Goal: Task Accomplishment & Management: Manage account settings

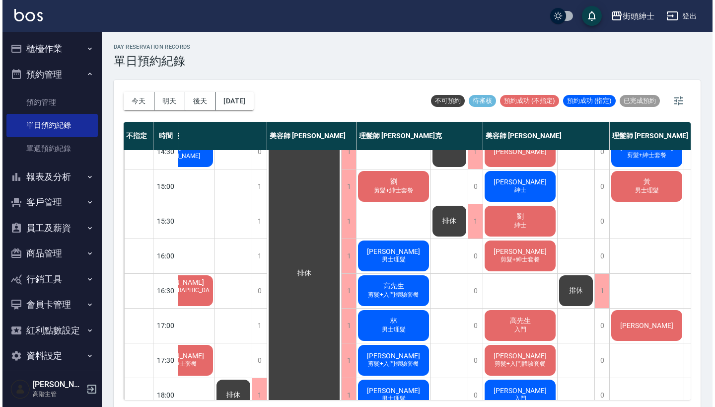
scroll to position [255, 38]
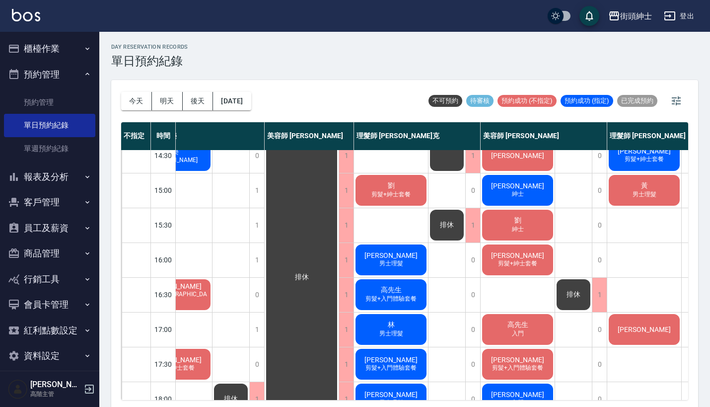
click at [539, 181] on div "[PERSON_NAME]" at bounding box center [518, 190] width 74 height 34
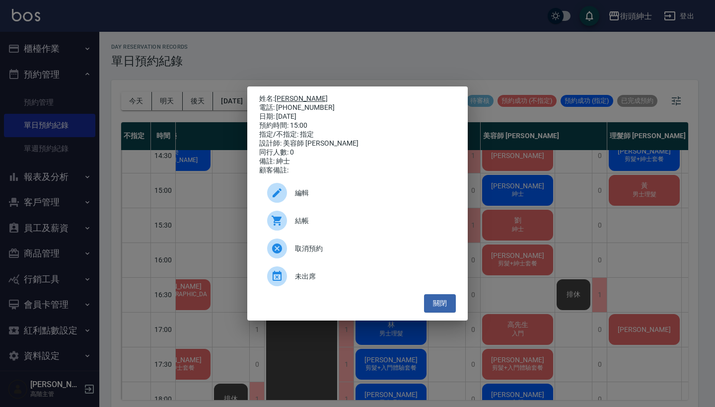
click at [285, 94] on link "[PERSON_NAME]" at bounding box center [301, 98] width 53 height 8
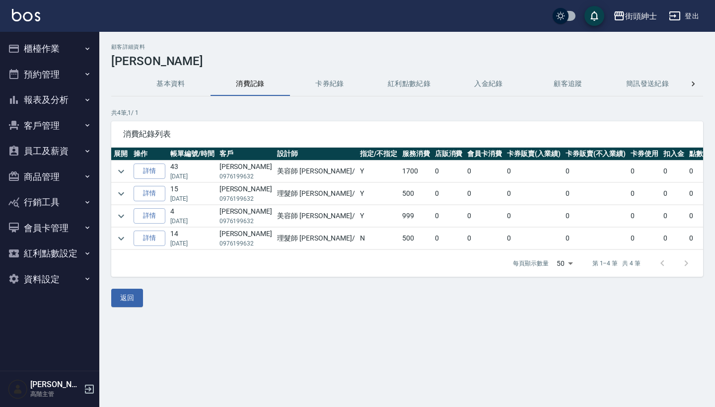
click at [172, 77] on button "基本資料" at bounding box center [170, 84] width 79 height 24
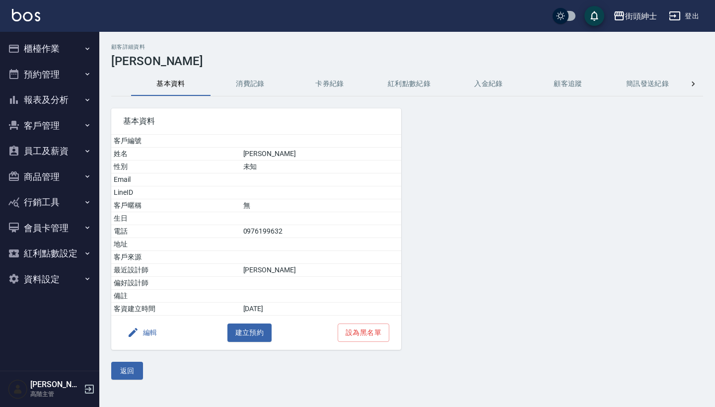
click at [139, 332] on button "編輯" at bounding box center [142, 332] width 38 height 18
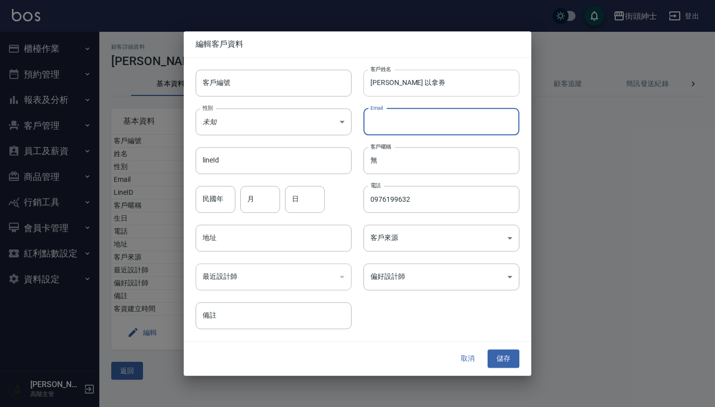
click at [402, 86] on input "[PERSON_NAME] 以拿券" at bounding box center [442, 83] width 156 height 27
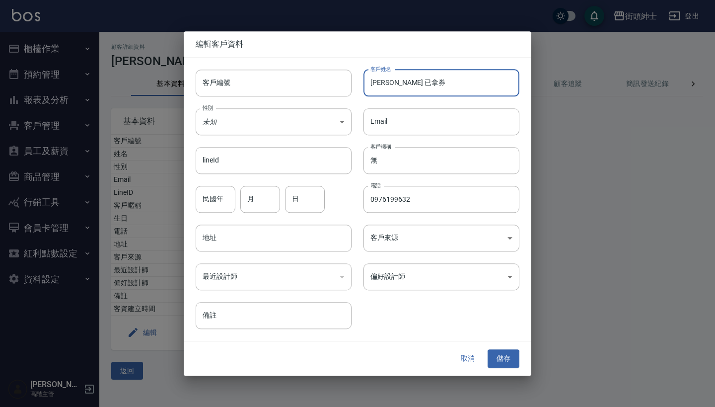
type input "[PERSON_NAME] 已拿券"
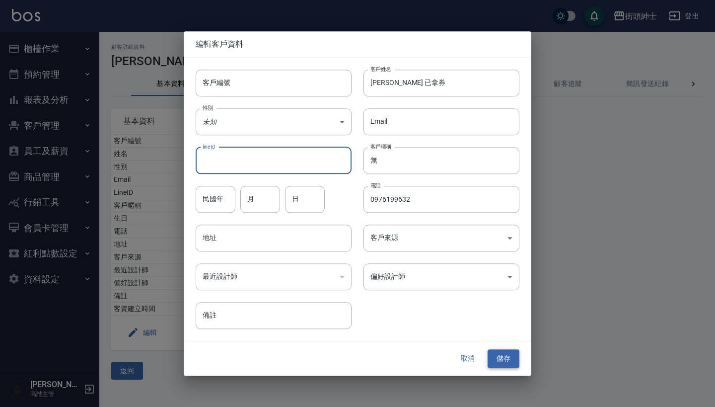
click at [510, 359] on button "儲存" at bounding box center [504, 359] width 32 height 18
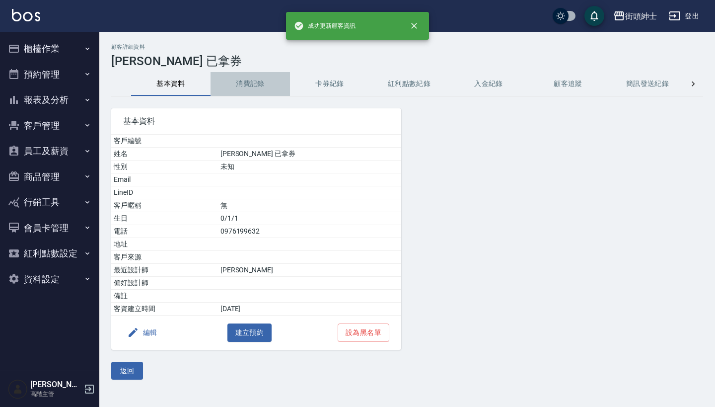
click at [239, 85] on button "消費記錄" at bounding box center [250, 84] width 79 height 24
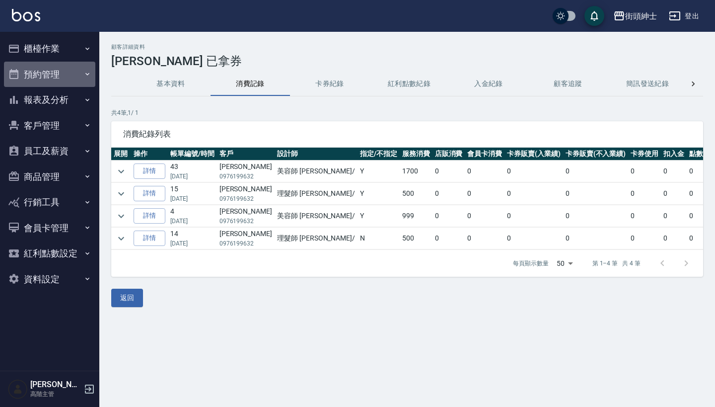
click at [54, 76] on button "預約管理" at bounding box center [49, 75] width 91 height 26
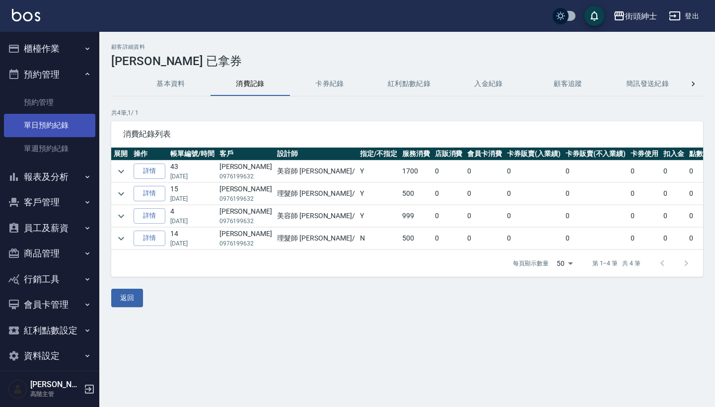
click at [72, 122] on link "單日預約紀錄" at bounding box center [49, 125] width 91 height 23
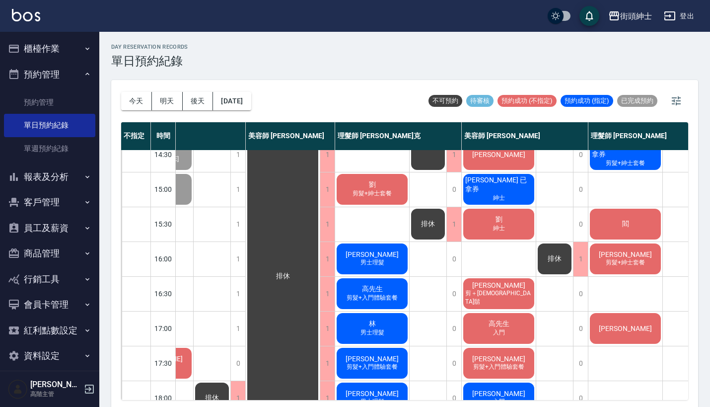
scroll to position [257, 57]
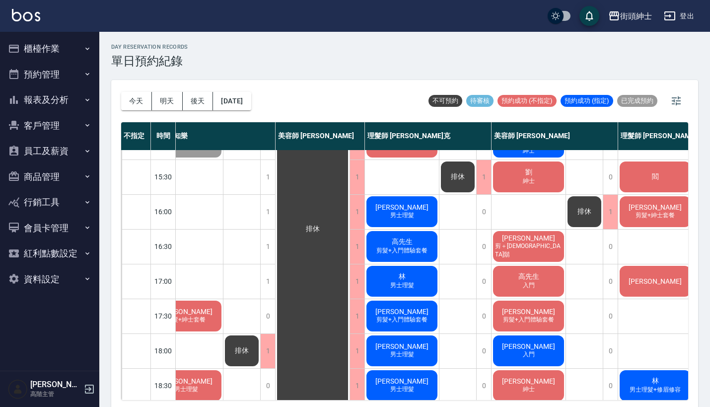
scroll to position [304, 27]
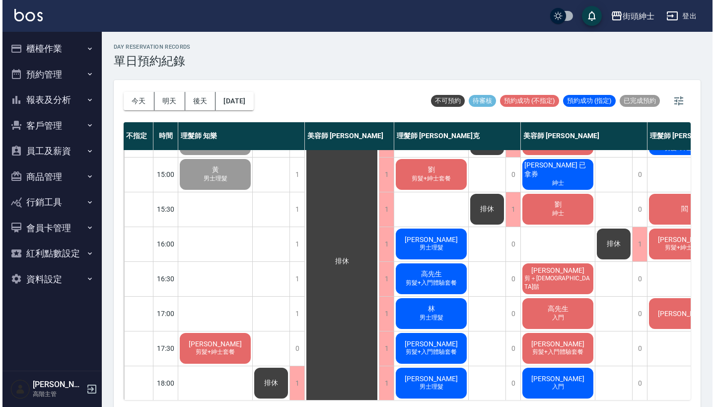
scroll to position [271, 0]
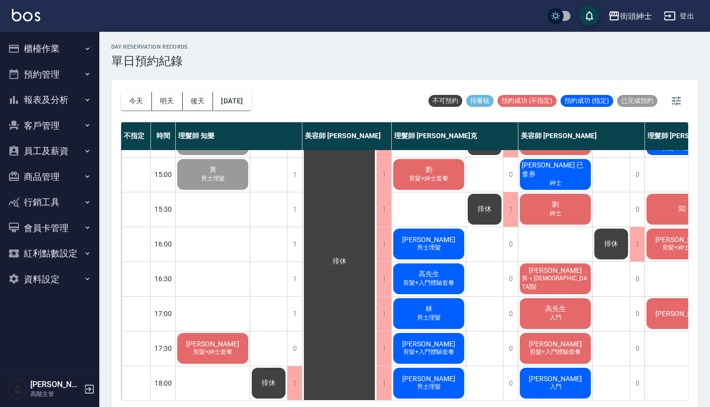
click at [567, 283] on span "剪＋[DEMOGRAPHIC_DATA]鬍" at bounding box center [555, 282] width 71 height 17
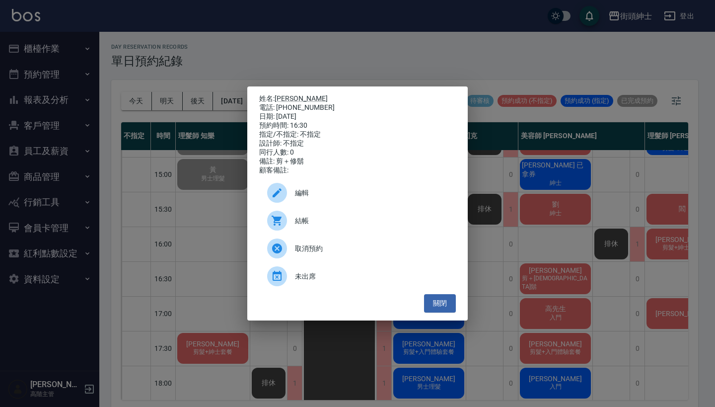
click at [329, 198] on span "編輯" at bounding box center [371, 193] width 153 height 10
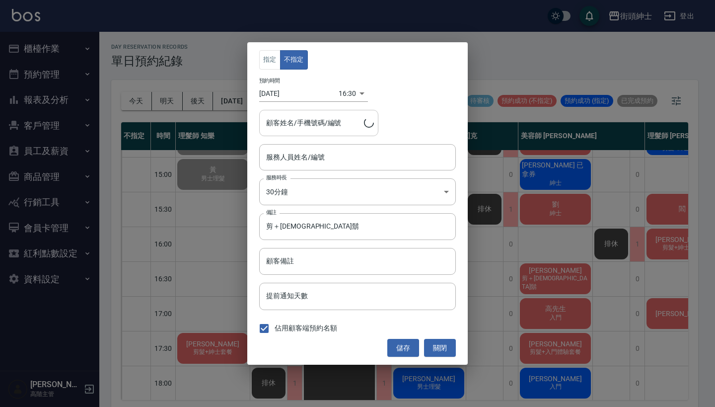
type input "美容師 小戴(無代號)"
type input "周東亮/0987425839"
click at [347, 89] on body "街頭紳士 登出 櫃檯作業 打帳單 帳單列表 掛單列表 座位開單 營業儀表板 現金收支登錄 高階收支登錄 材料自購登錄 每日結帳 排班表 現場電腦打卡 掃碼打卡…" at bounding box center [357, 205] width 715 height 410
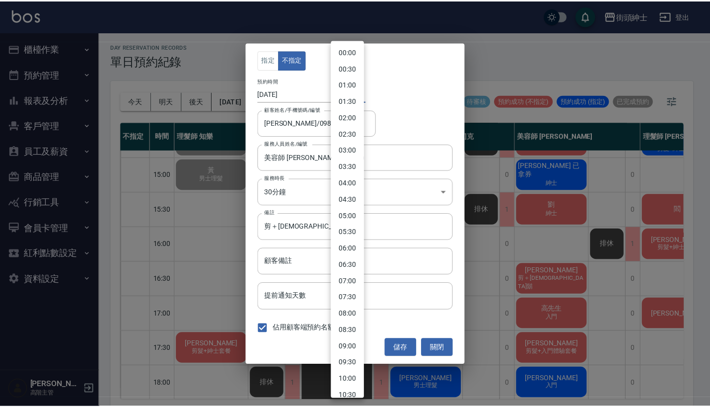
scroll to position [374, 0]
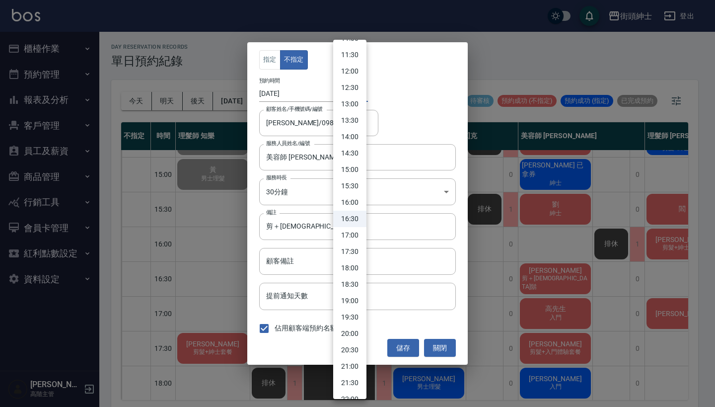
click at [343, 202] on li "16:00" at bounding box center [349, 202] width 33 height 16
type input "1759996800000"
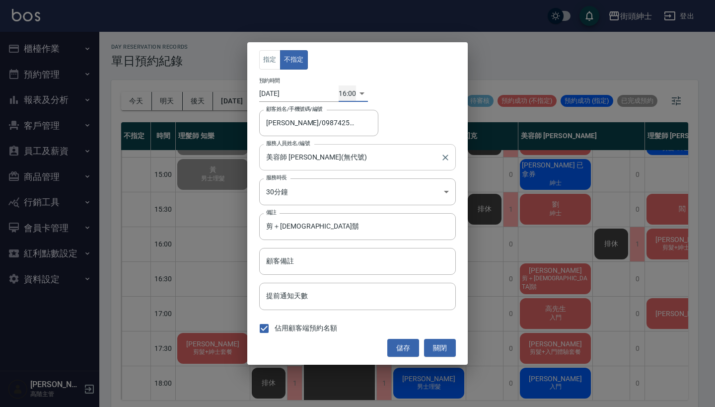
click at [338, 148] on div "美容師 小戴(無代號) 服務人員姓名/編號" at bounding box center [357, 157] width 197 height 26
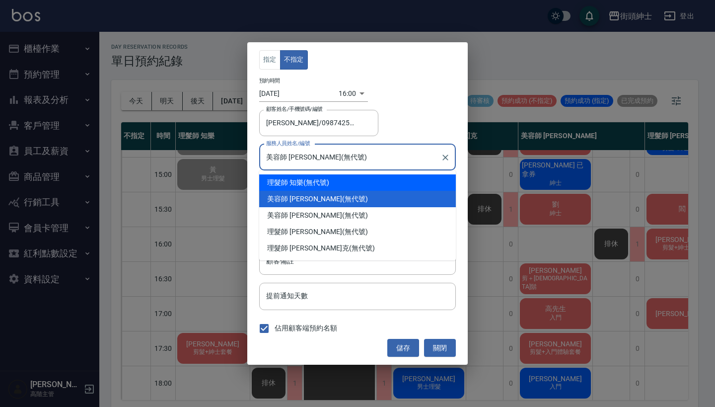
click at [346, 186] on div "理髮師 知樂 (無代號)" at bounding box center [357, 182] width 197 height 16
type input "理髮師 知樂(無代號)"
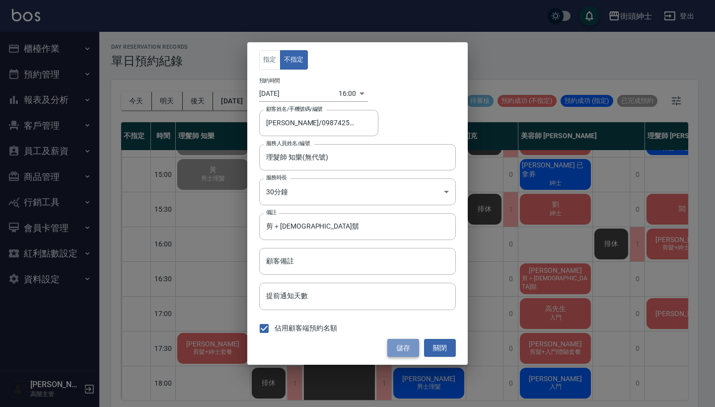
click at [402, 342] on button "儲存" at bounding box center [403, 348] width 32 height 18
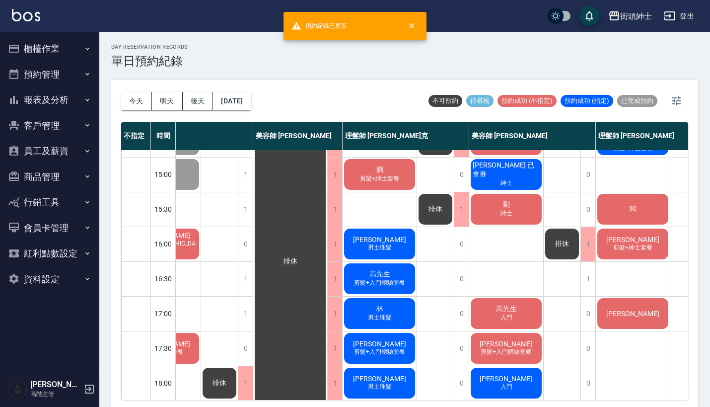
scroll to position [271, 66]
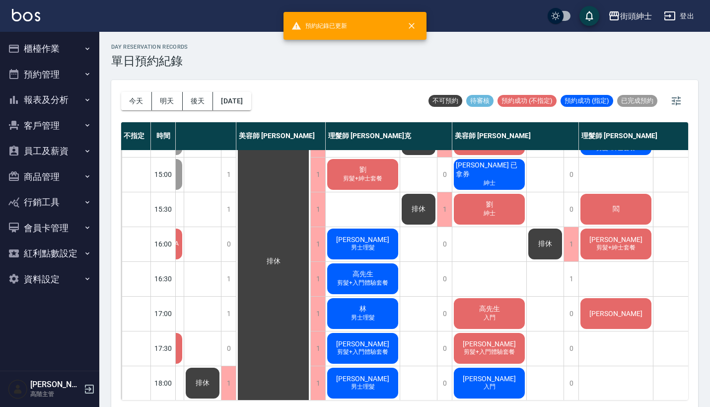
click at [613, 253] on div "周東亮 剪髮+紳士套餐" at bounding box center [616, 244] width 74 height 34
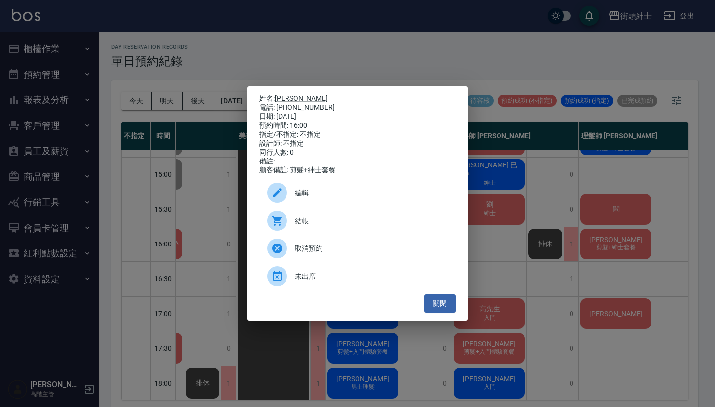
click at [360, 193] on span "編輯" at bounding box center [371, 193] width 153 height 10
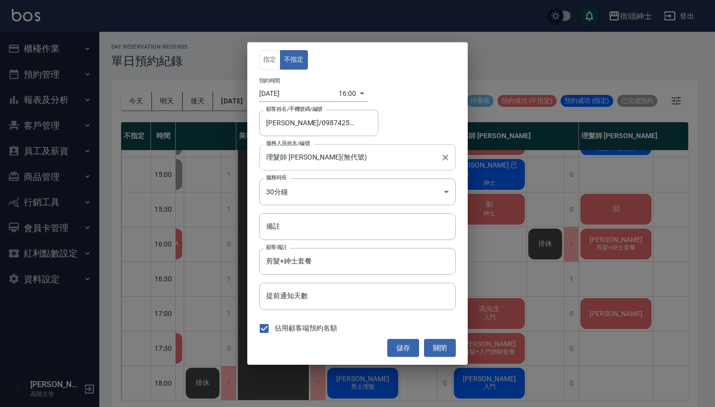
click at [341, 166] on input "理髮師 eric(無代號)" at bounding box center [350, 156] width 173 height 17
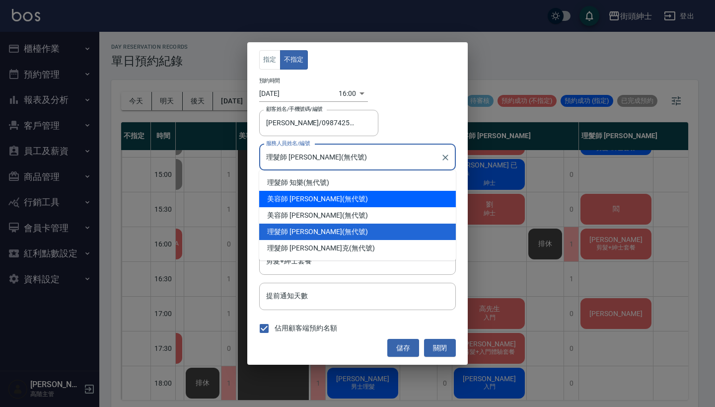
click at [357, 202] on div "美容師 小戴 (無代號)" at bounding box center [357, 199] width 197 height 16
type input "美容師 小戴(無代號)"
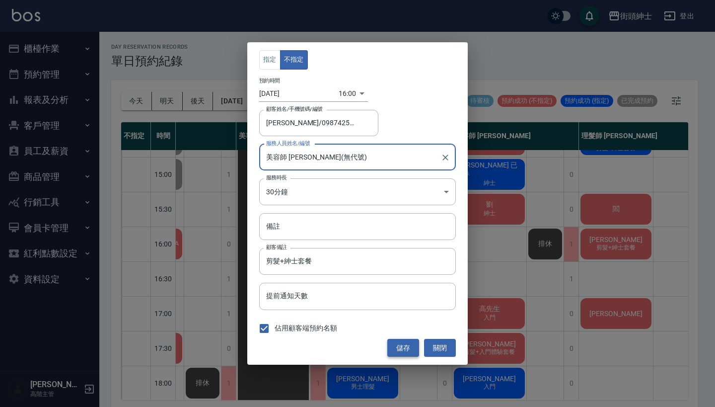
click at [401, 347] on button "儲存" at bounding box center [403, 348] width 32 height 18
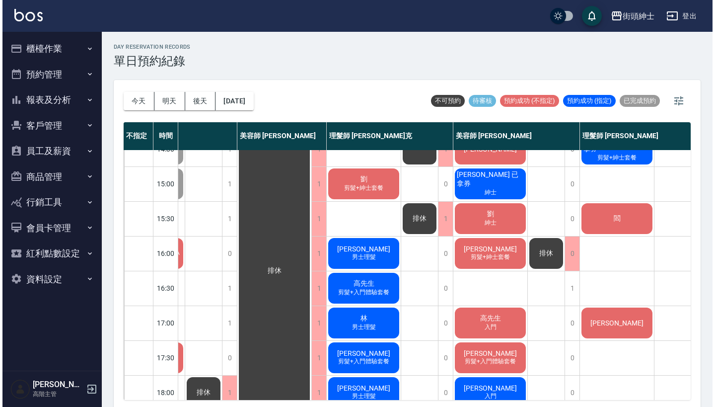
scroll to position [262, 58]
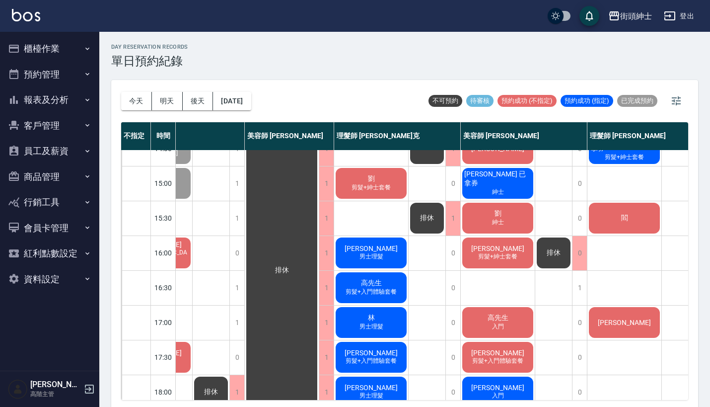
click at [492, 255] on span "剪髮+紳士套餐" at bounding box center [497, 256] width 43 height 8
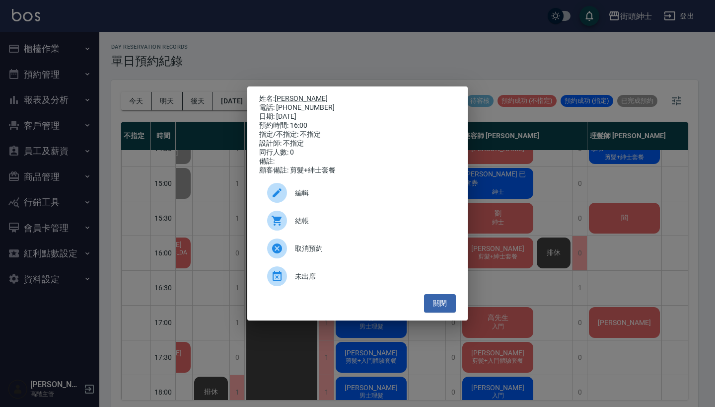
click at [328, 204] on div "編輯" at bounding box center [357, 193] width 197 height 28
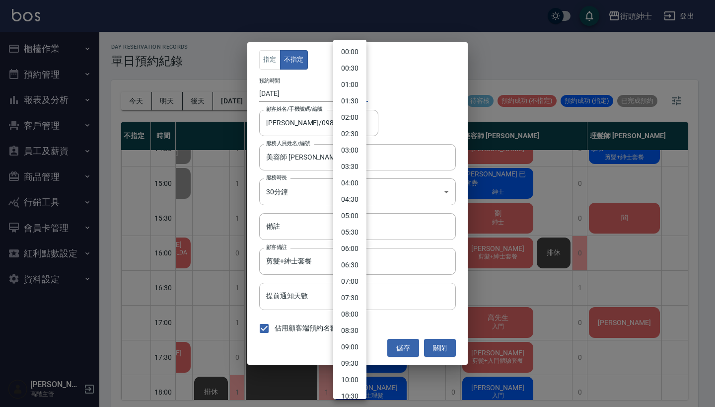
click at [338, 94] on body "街頭紳士 登出 櫃檯作業 打帳單 帳單列表 掛單列表 座位開單 營業儀表板 現金收支登錄 高階收支登錄 材料自購登錄 每日結帳 排班表 現場電腦打卡 掃碼打卡…" at bounding box center [357, 205] width 715 height 410
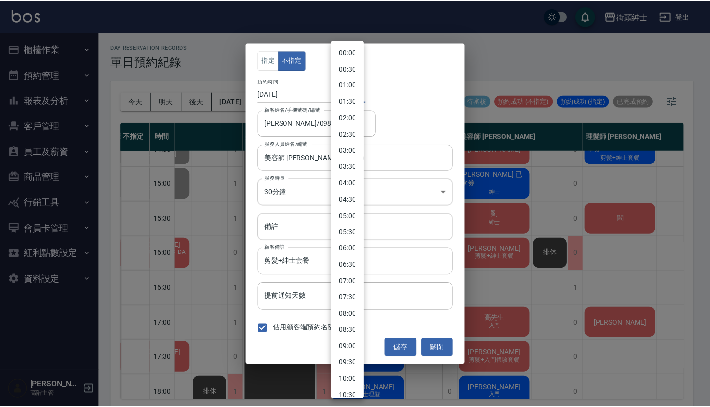
scroll to position [358, 0]
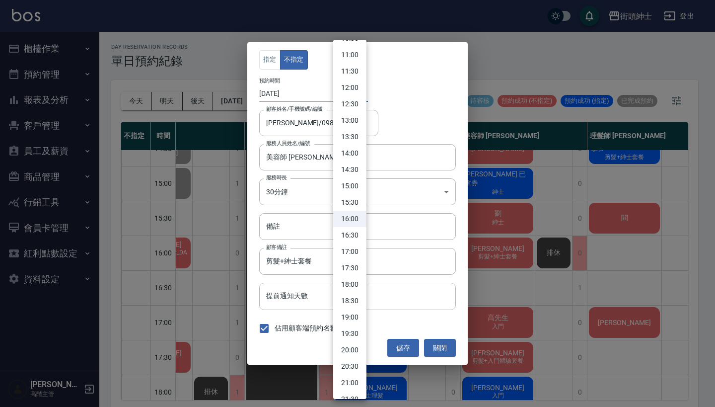
click at [347, 235] on li "16:30" at bounding box center [349, 235] width 33 height 16
type input "1759998600000"
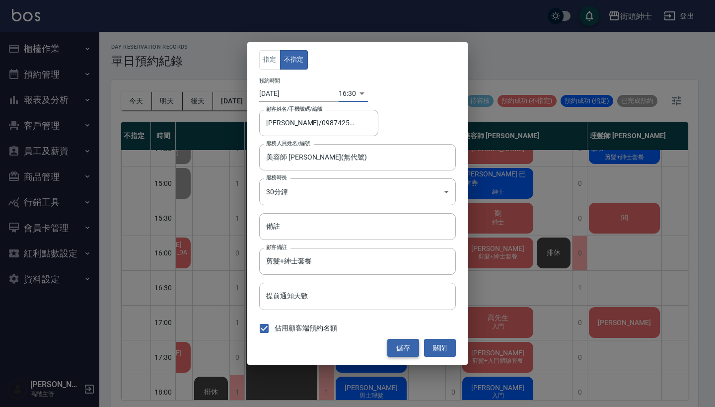
click at [401, 347] on button "儲存" at bounding box center [403, 348] width 32 height 18
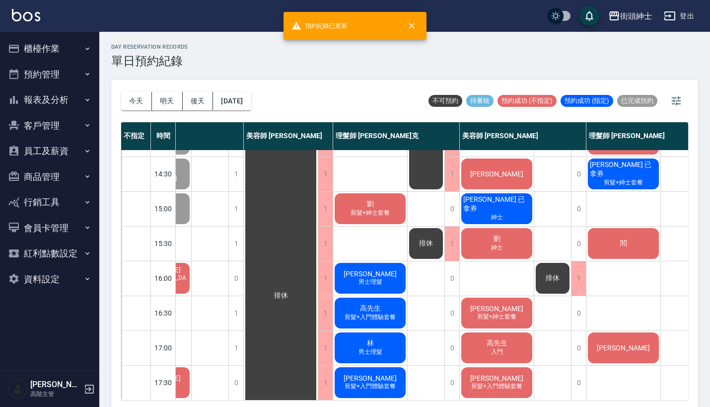
scroll to position [238, 59]
